Goal: Information Seeking & Learning: Compare options

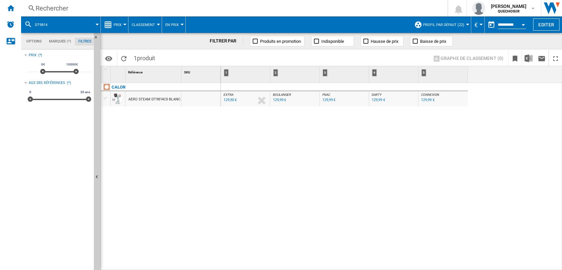
click at [182, 11] on div "Rechercher" at bounding box center [233, 8] width 394 height 9
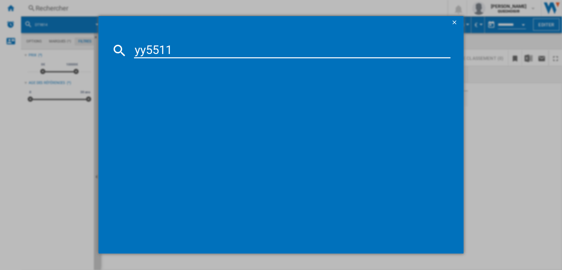
type input "yy5511"
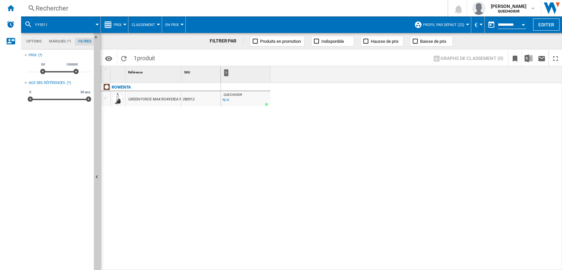
click at [136, 98] on div "GREEN FORCE MAX RO4933EA NOIR" at bounding box center [157, 99] width 59 height 15
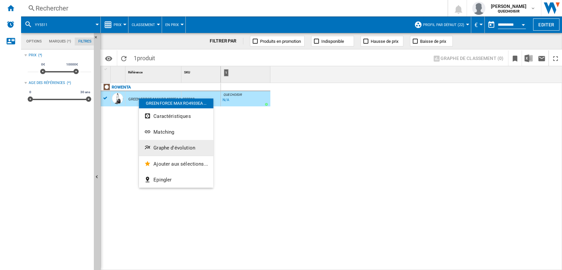
click at [162, 143] on button "Graphe d'évolution" at bounding box center [176, 148] width 74 height 16
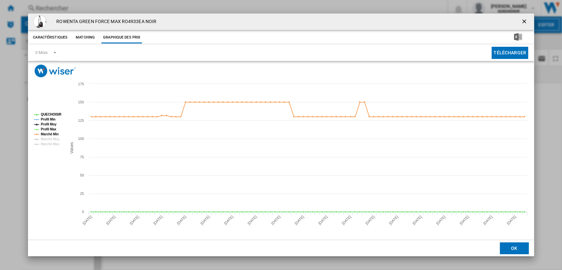
click at [524, 22] on ng-md-icon "getI18NText('BUTTONS.CLOSE_DIALOG')" at bounding box center [524, 22] width 8 height 8
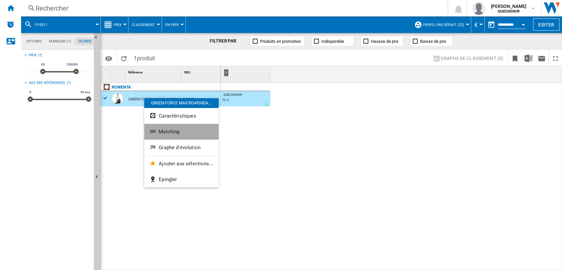
click at [183, 134] on button "Matching" at bounding box center [181, 132] width 74 height 16
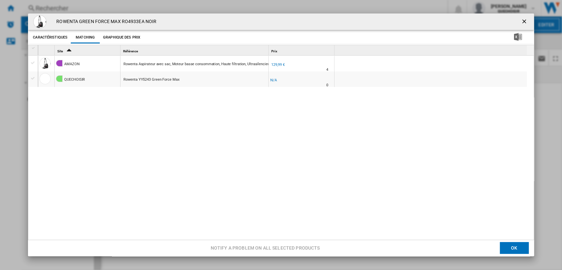
click at [68, 63] on div "AMAZON" at bounding box center [71, 64] width 15 height 15
click at [48, 63] on div "Product popup" at bounding box center [44, 63] width 11 height 11
click at [287, 64] on div "Product popup" at bounding box center [286, 70] width 3 height 16
click at [277, 63] on div "129,99 €" at bounding box center [277, 65] width 13 height 4
click at [520, 22] on ng-md-icon "getI18NText('BUTTONS.CLOSE_DIALOG')" at bounding box center [524, 22] width 8 height 8
